Goal: Task Accomplishment & Management: Manage account settings

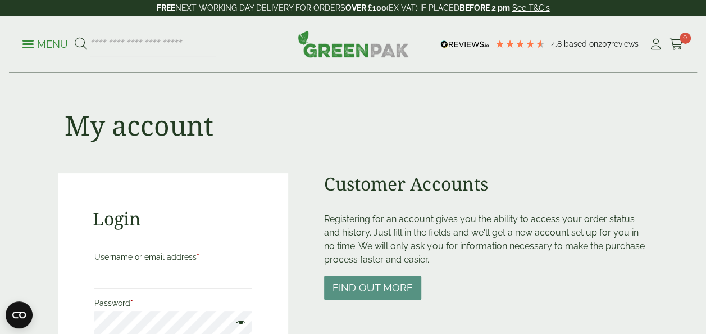
scroll to position [258, 0]
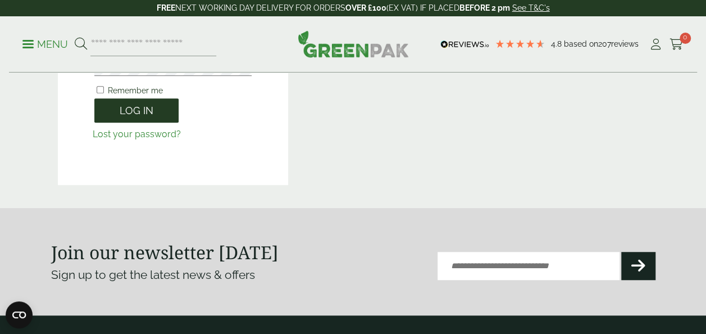
type input "**********"
click at [140, 113] on button "Log in" at bounding box center [136, 110] width 84 height 24
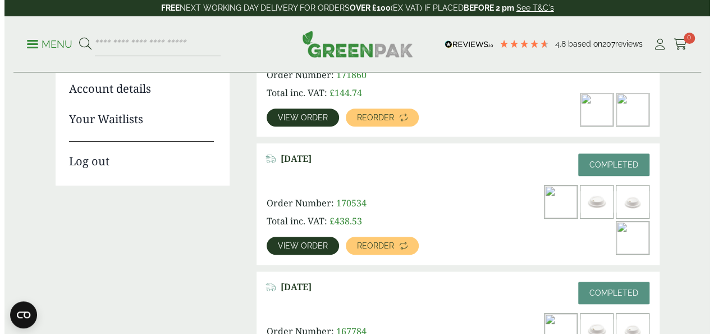
scroll to position [220, 0]
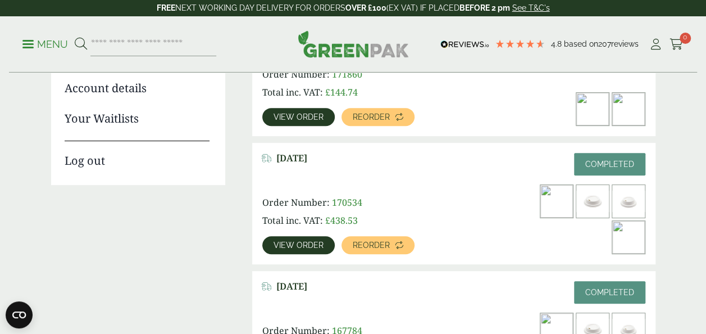
click at [49, 45] on p "Menu" at bounding box center [44, 44] width 45 height 13
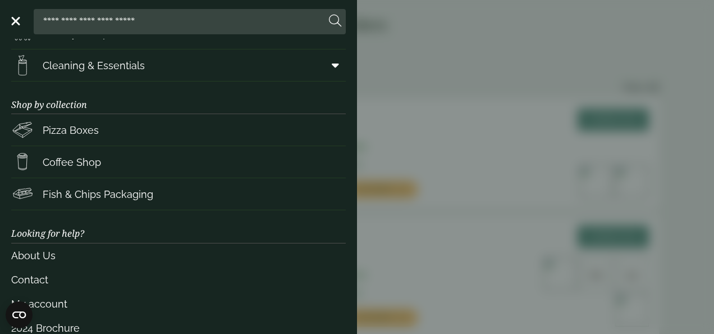
scroll to position [197, 0]
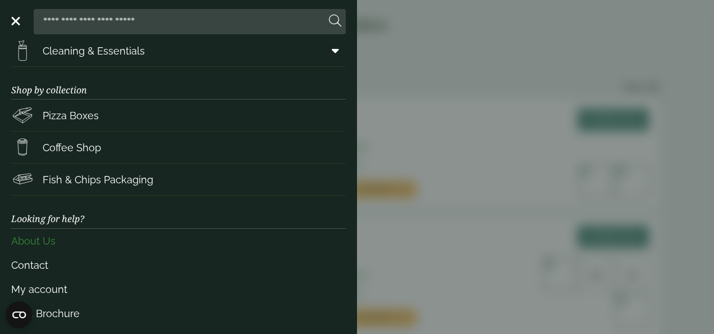
click at [37, 239] on link "About Us" at bounding box center [178, 241] width 335 height 24
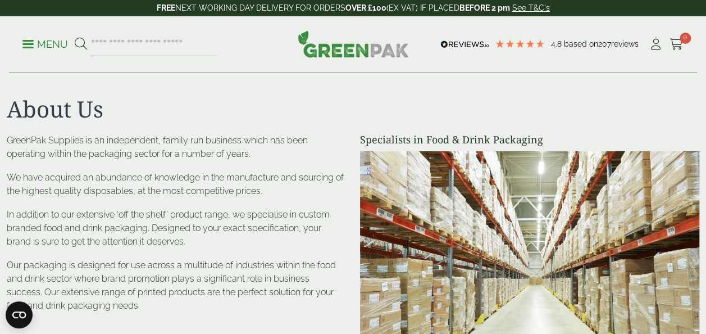
click at [658, 53] on li "My Account" at bounding box center [656, 44] width 14 height 17
click at [656, 44] on icon at bounding box center [656, 44] width 14 height 11
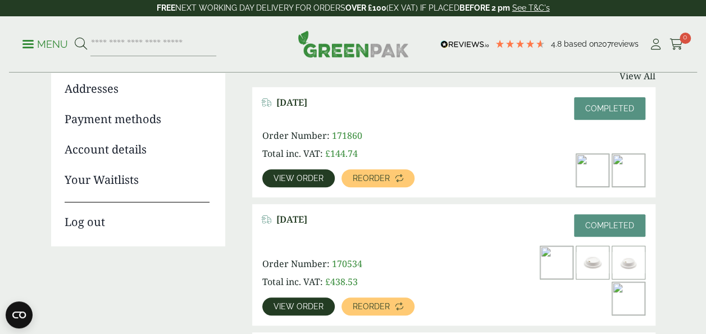
scroll to position [162, 0]
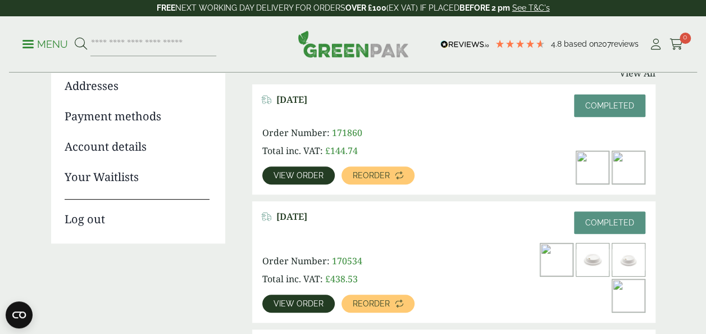
click at [313, 175] on span "View order" at bounding box center [299, 175] width 50 height 8
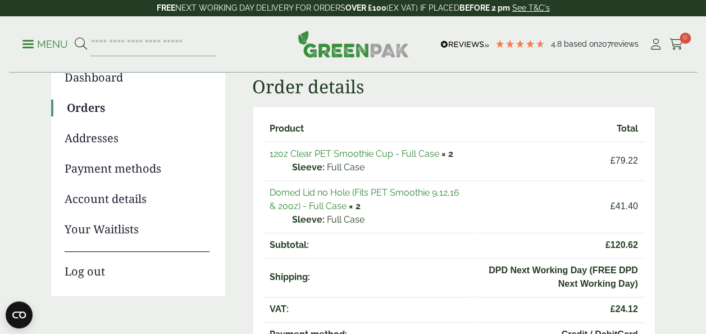
scroll to position [121, 0]
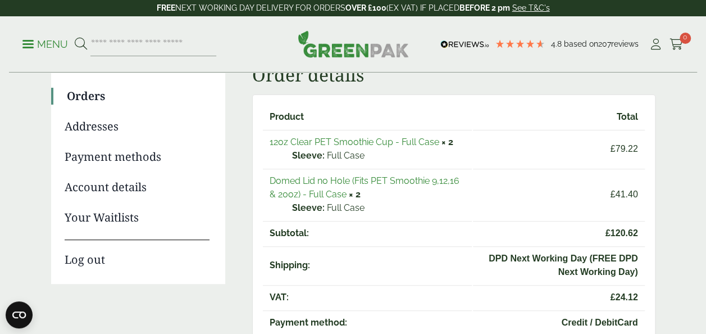
click at [407, 142] on link "12oz Clear PET Smoothie Cup - Full Case" at bounding box center [355, 141] width 170 height 11
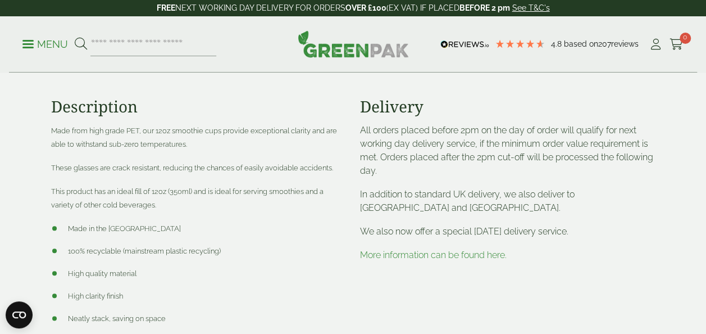
scroll to position [475, 0]
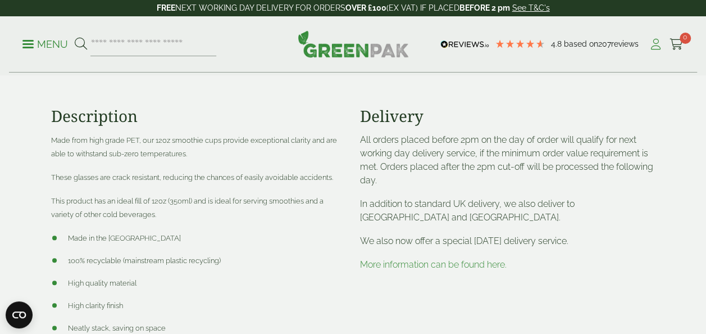
click at [655, 44] on icon at bounding box center [656, 44] width 14 height 11
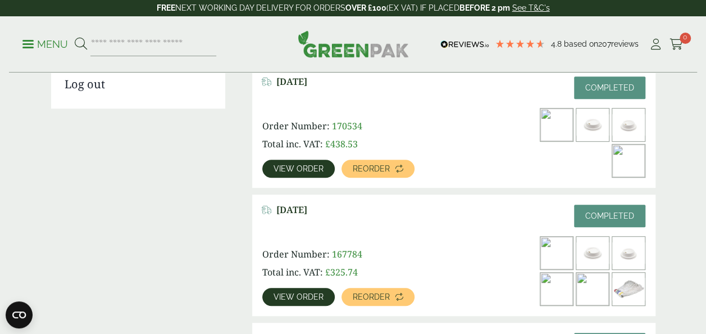
scroll to position [297, 0]
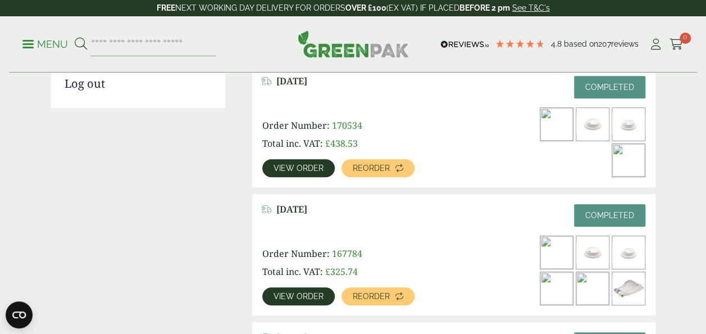
click at [316, 167] on span "View order" at bounding box center [299, 168] width 50 height 8
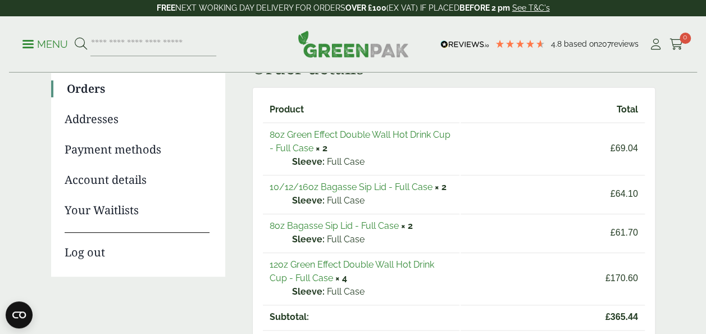
scroll to position [129, 0]
click at [358, 134] on link "8oz Green Effect Double Wall Hot Drink Cup - Full Case" at bounding box center [360, 141] width 181 height 24
